Goal: Transaction & Acquisition: Purchase product/service

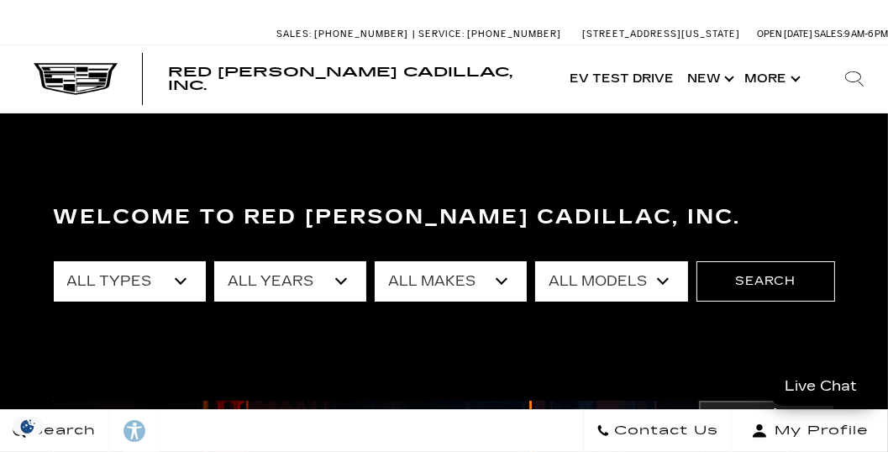
click at [337, 281] on select "All Years 2026 2025 2024 2023 2022 2021 2020 2019 2018 2017 2016 2015 2014 2013" at bounding box center [290, 281] width 152 height 40
click at [338, 281] on select "All Years 2026 2025 2024 2023 2022 2021 2020 2019 2018 2017 2016 2015 2014 2013" at bounding box center [290, 281] width 152 height 40
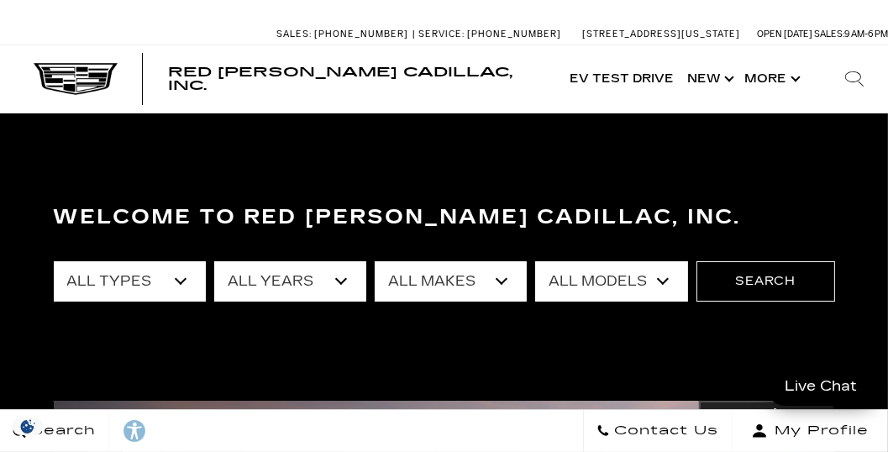
select select "2026"
click at [214, 261] on select "All Years 2026 2025 2024 2023 2022 2021 2020 2019 2018 2017 2016 2015 2014 2013" at bounding box center [290, 281] width 152 height 40
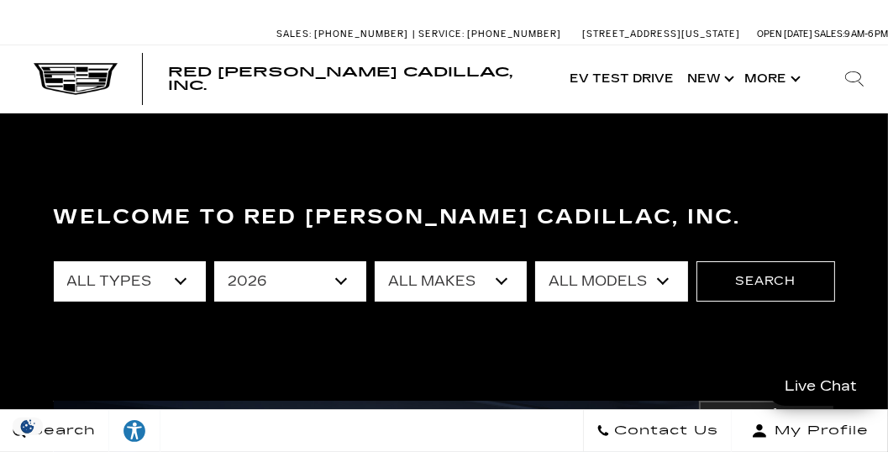
click at [185, 288] on select "All Types New" at bounding box center [130, 281] width 152 height 40
select select "New"
click at [54, 261] on select "All Types New" at bounding box center [130, 281] width 152 height 40
click at [502, 286] on select "All Makes Cadillac" at bounding box center [451, 281] width 152 height 40
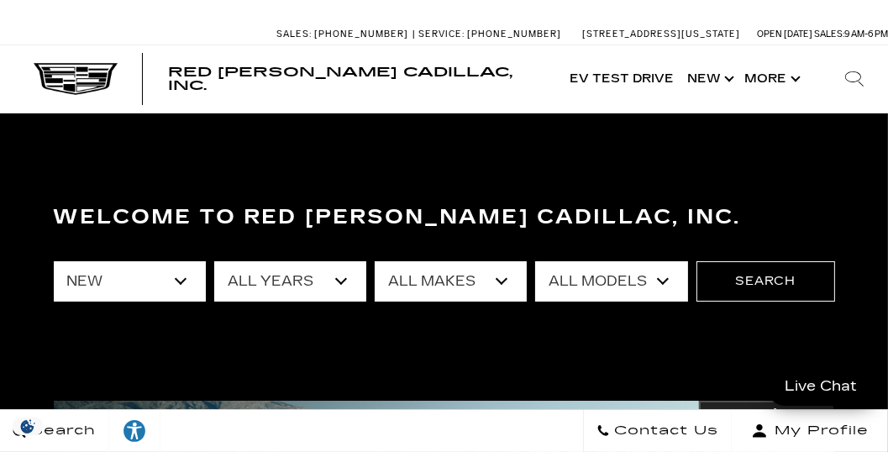
select select "Cadillac"
click at [375, 261] on select "All Makes Cadillac" at bounding box center [451, 281] width 152 height 40
click at [667, 281] on select "All Models ESCALADE IQ ESCALADE IQL LYRIQ VISTIQ" at bounding box center [611, 281] width 152 height 40
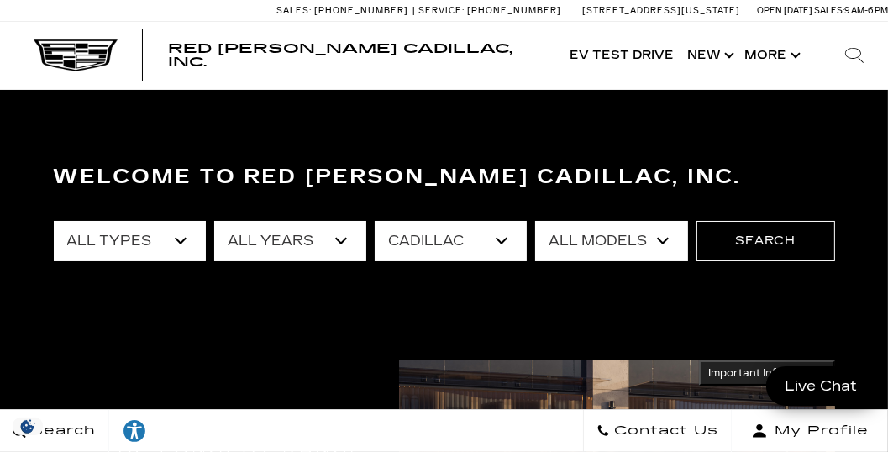
scroll to position [96, 0]
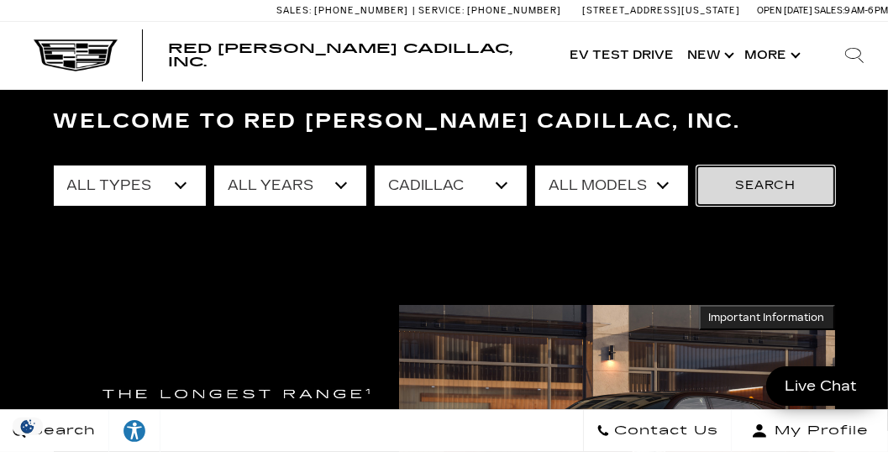
click at [736, 180] on button "Search" at bounding box center [765, 185] width 139 height 40
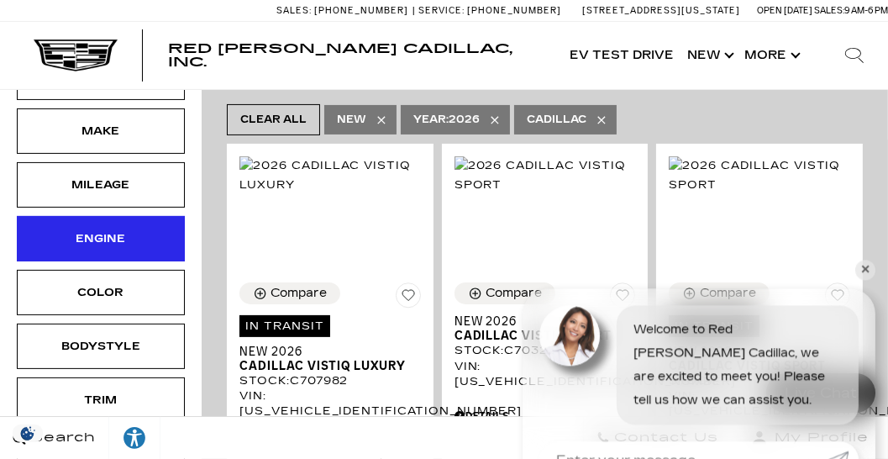
click at [132, 237] on div "Engine" at bounding box center [101, 238] width 84 height 18
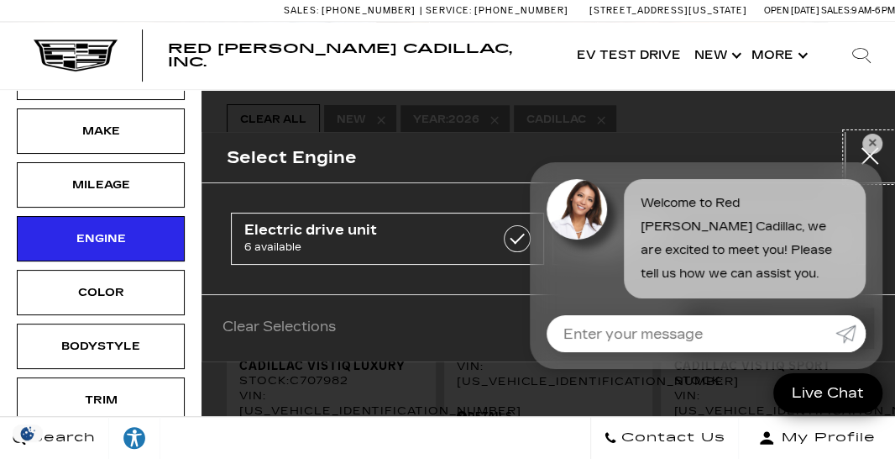
click at [868, 157] on button "close" at bounding box center [870, 157] width 50 height 50
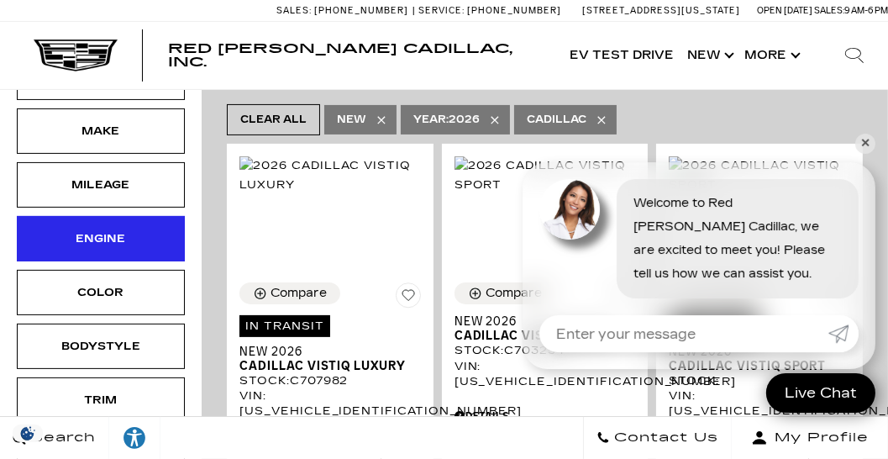
click at [108, 242] on div "Engine" at bounding box center [101, 238] width 84 height 18
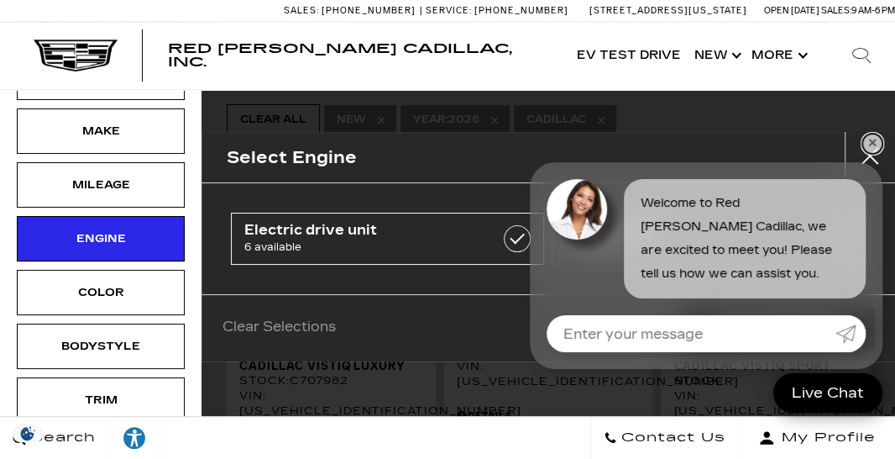
click at [870, 148] on link "✕" at bounding box center [873, 144] width 20 height 20
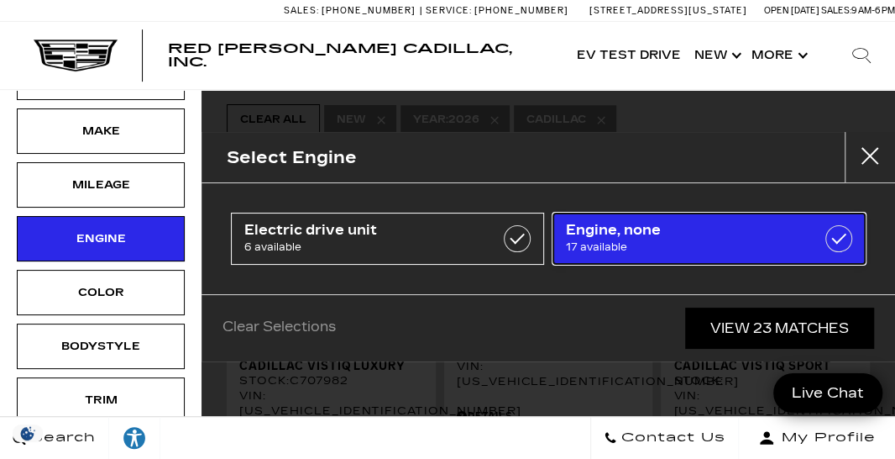
click at [764, 244] on span "17 available" at bounding box center [688, 247] width 244 height 17
type input "$99,315"
checkbox input "true"
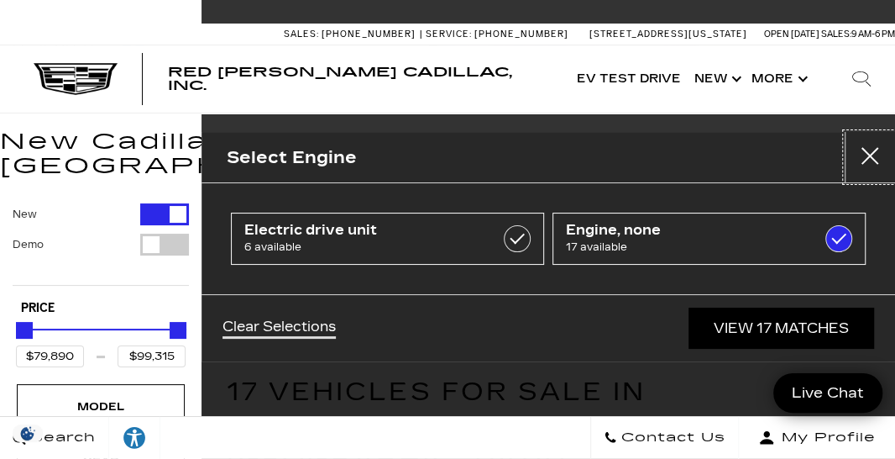
click at [874, 153] on button "close" at bounding box center [870, 157] width 50 height 50
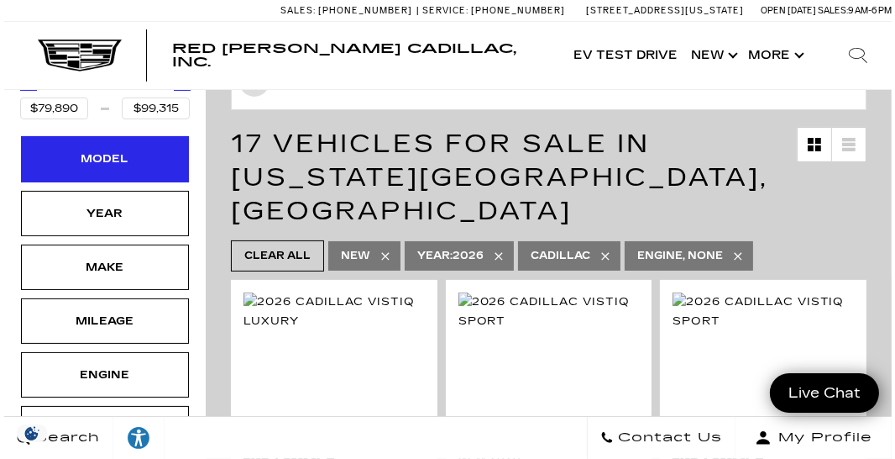
scroll to position [287, 0]
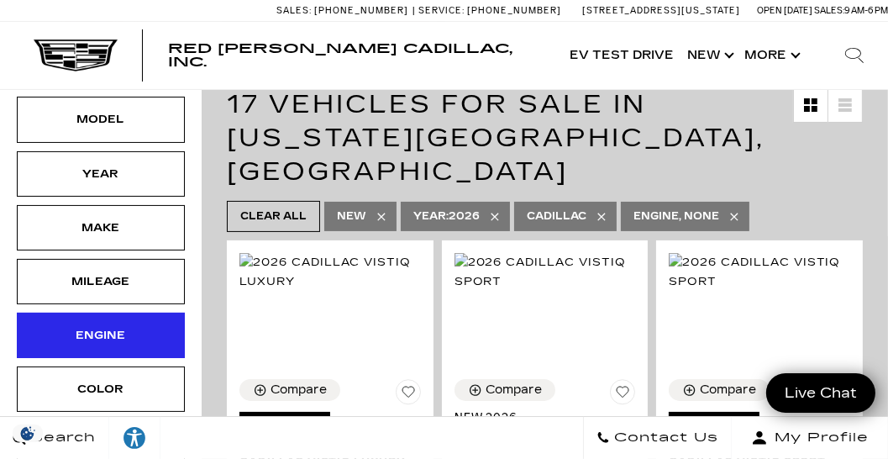
click at [108, 326] on div "Engine" at bounding box center [101, 335] width 84 height 18
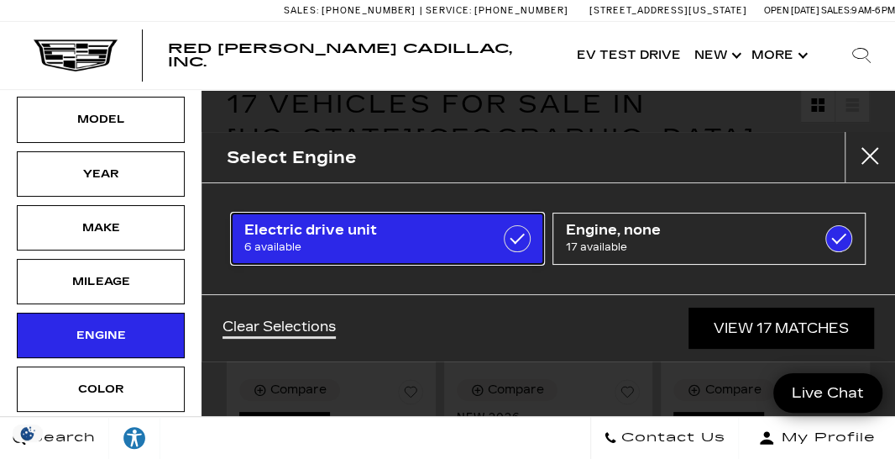
click at [512, 240] on label at bounding box center [517, 238] width 27 height 27
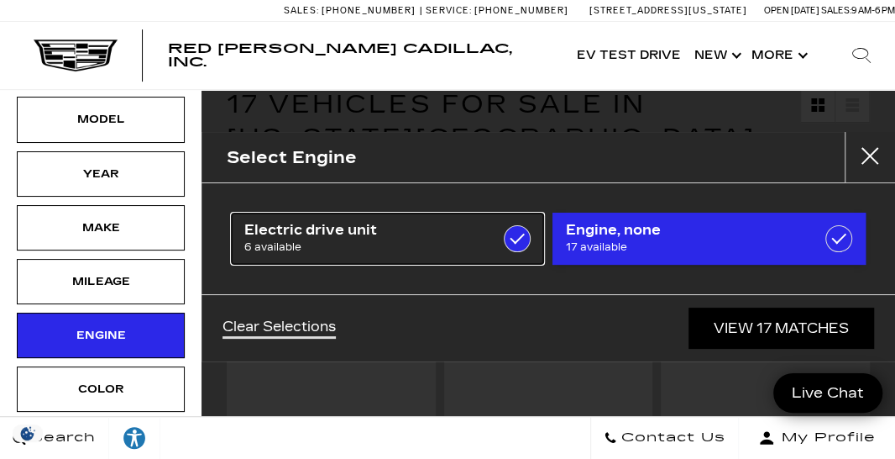
type input "$158,810"
checkbox input "true"
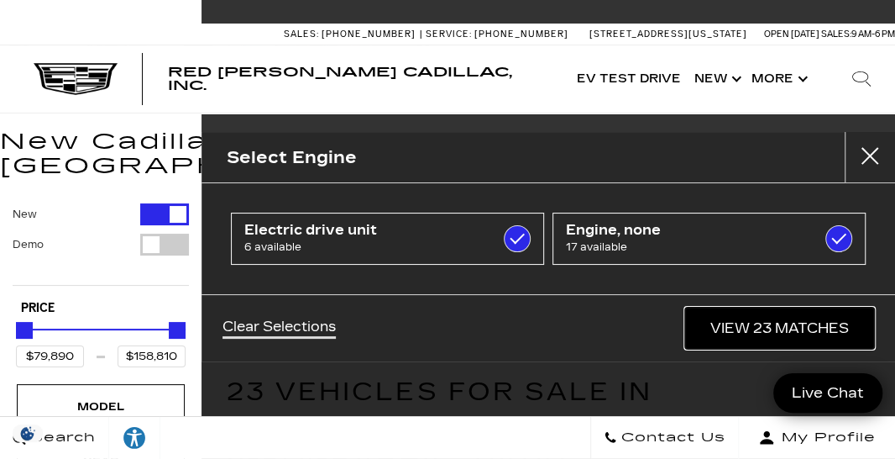
click at [726, 327] on link "View 23 Matches" at bounding box center [779, 327] width 189 height 41
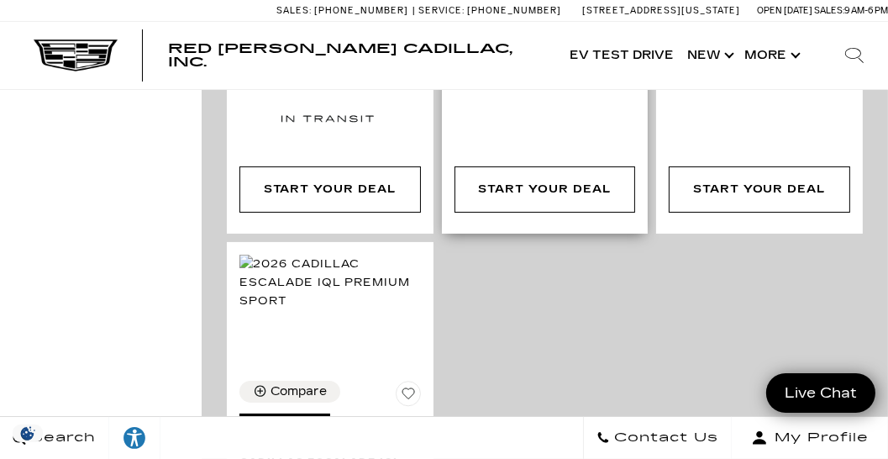
scroll to position [6431, 0]
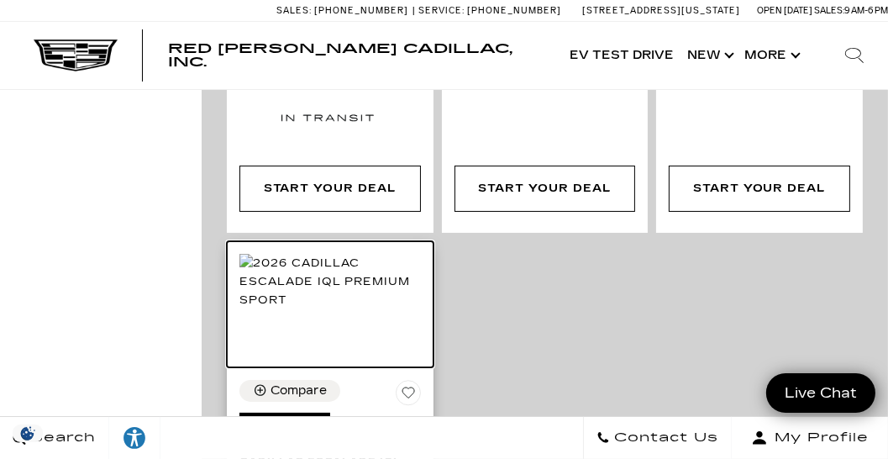
click at [341, 254] on img at bounding box center [329, 281] width 181 height 55
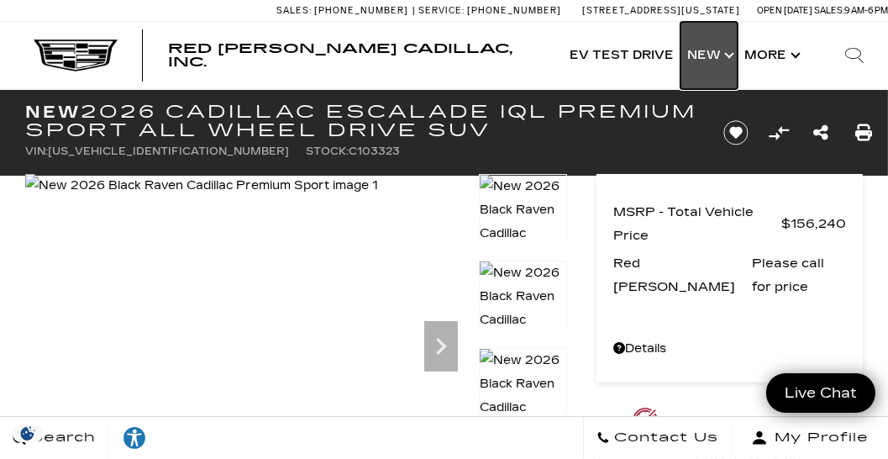
click at [705, 56] on link "Show New" at bounding box center [708, 55] width 57 height 67
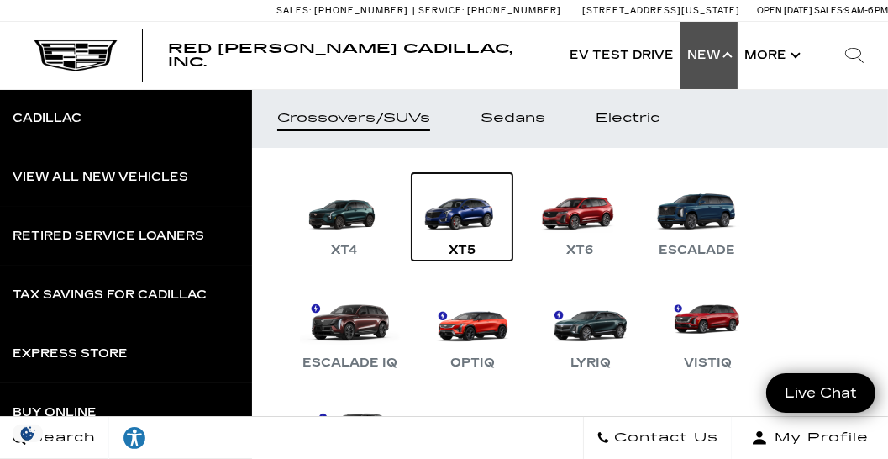
click at [469, 247] on div "XT5" at bounding box center [462, 250] width 44 height 20
